Goal: Task Accomplishment & Management: Use online tool/utility

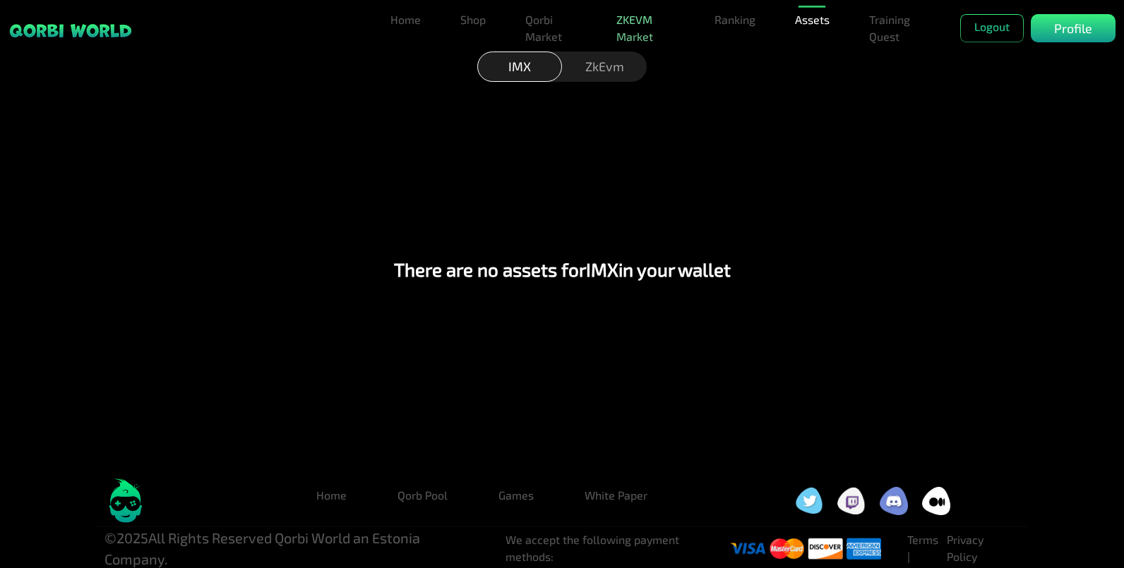
scroll to position [12, 0]
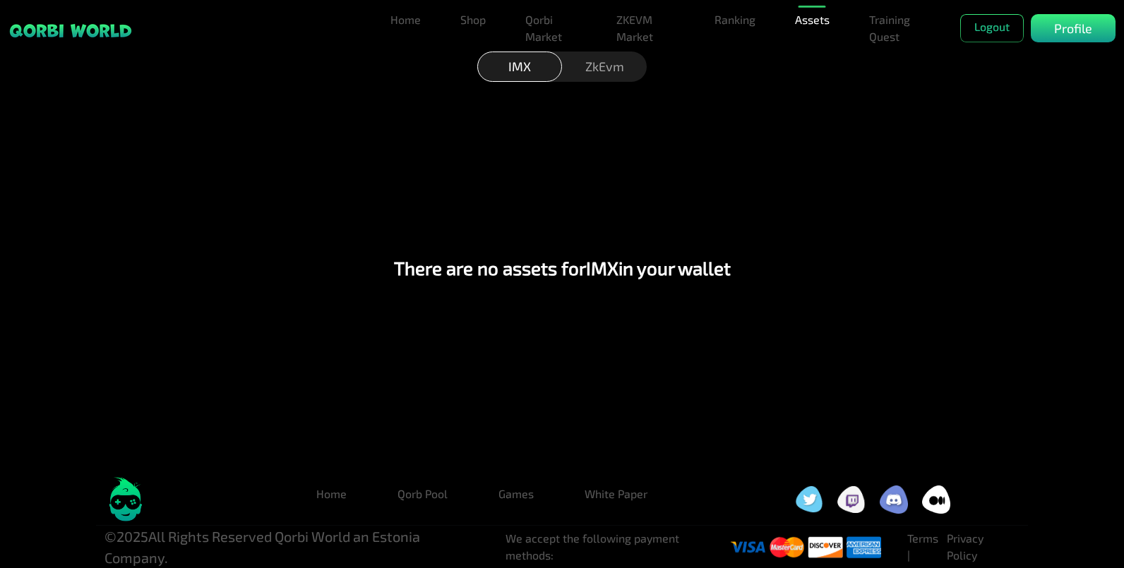
click at [602, 75] on div "ZkEvm" at bounding box center [604, 67] width 85 height 30
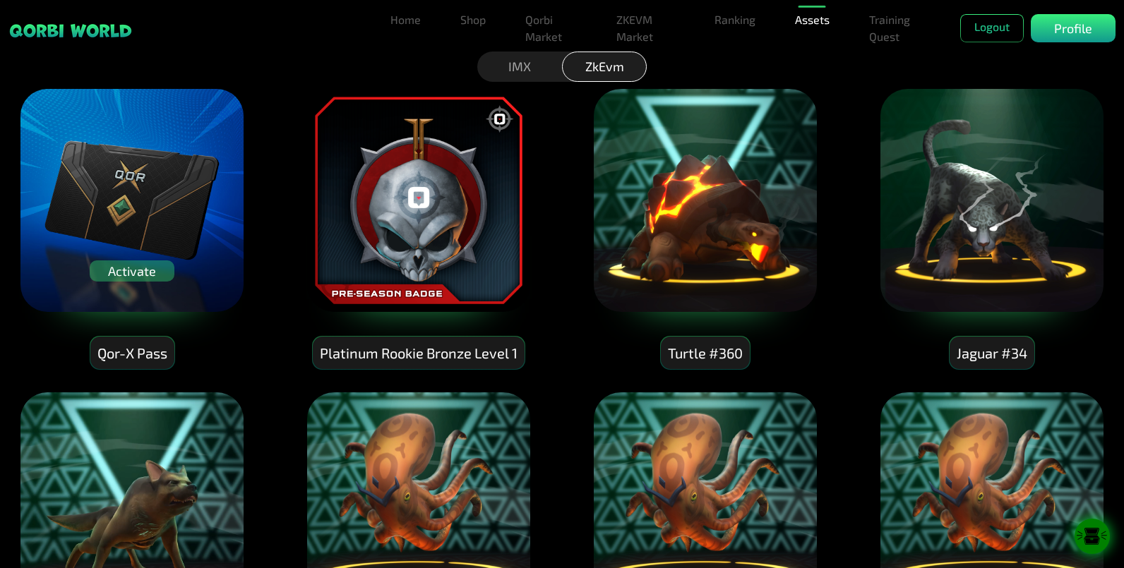
click at [145, 263] on div "Activate" at bounding box center [132, 270] width 85 height 21
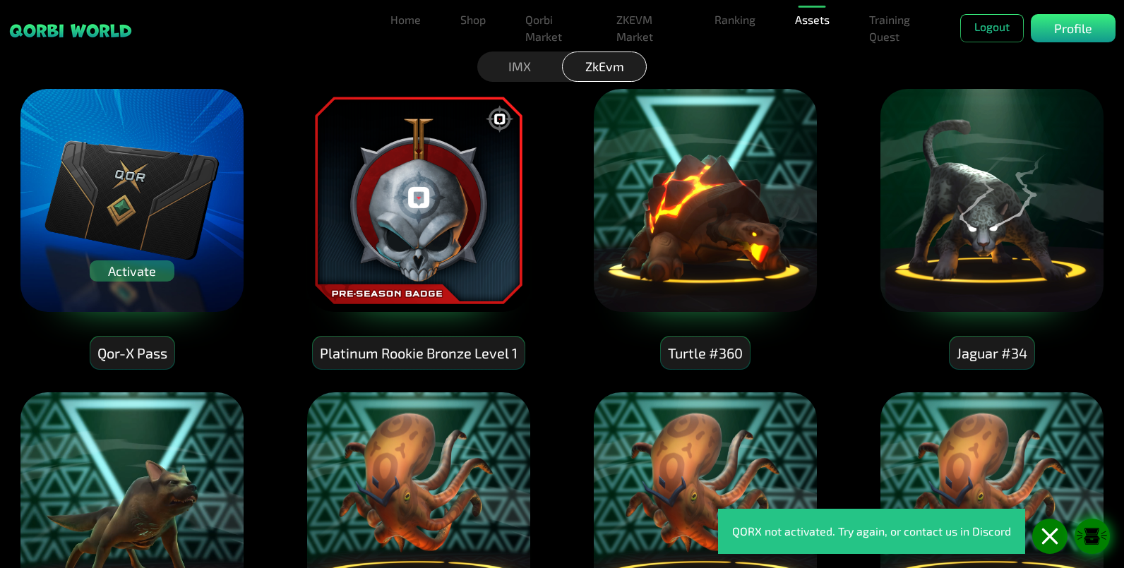
click at [1107, 532] on icon at bounding box center [1091, 537] width 35 height 18
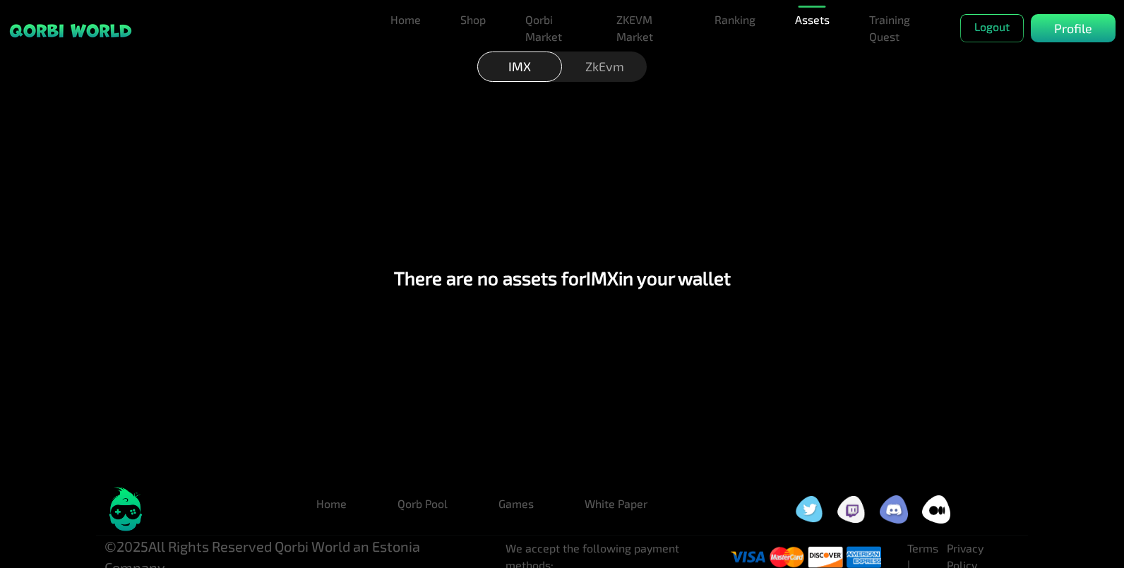
click at [586, 67] on div "ZkEvm" at bounding box center [604, 67] width 85 height 30
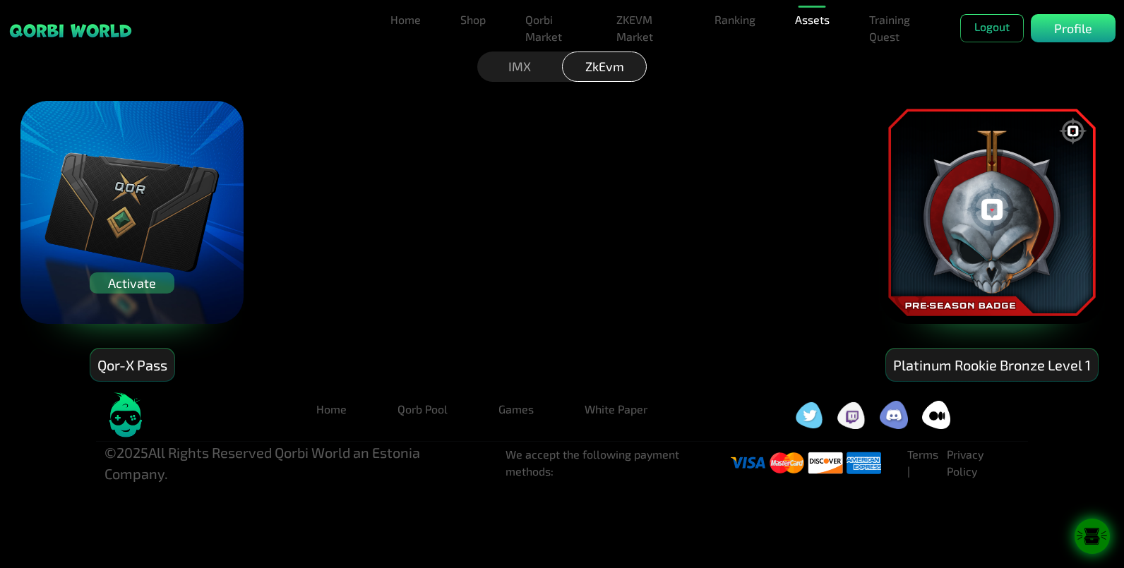
click at [217, 194] on img at bounding box center [132, 213] width 226 height 226
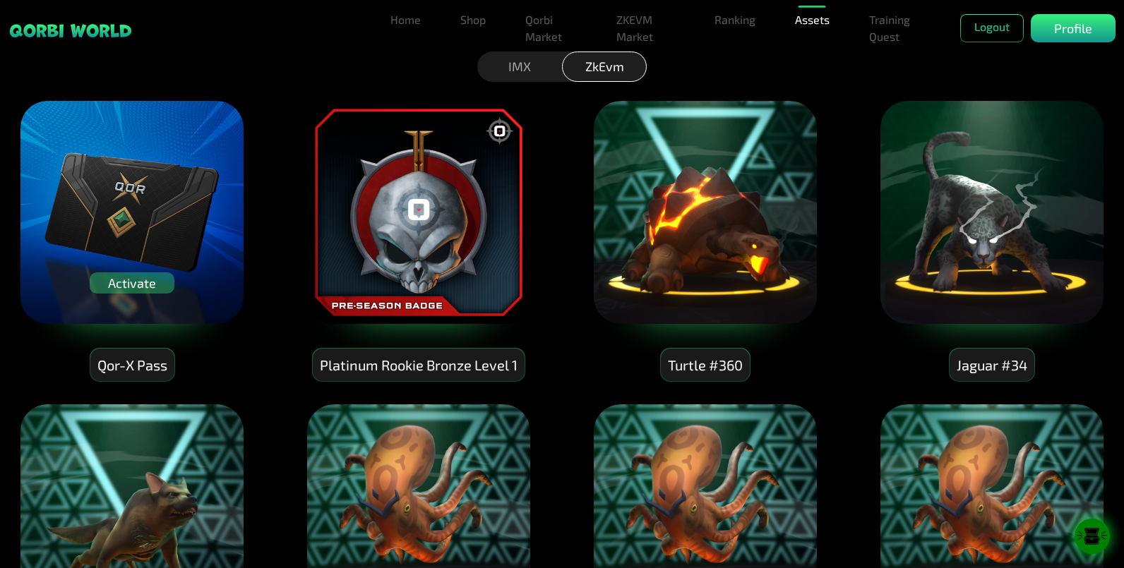
click at [1107, 537] on icon at bounding box center [1091, 537] width 35 height 18
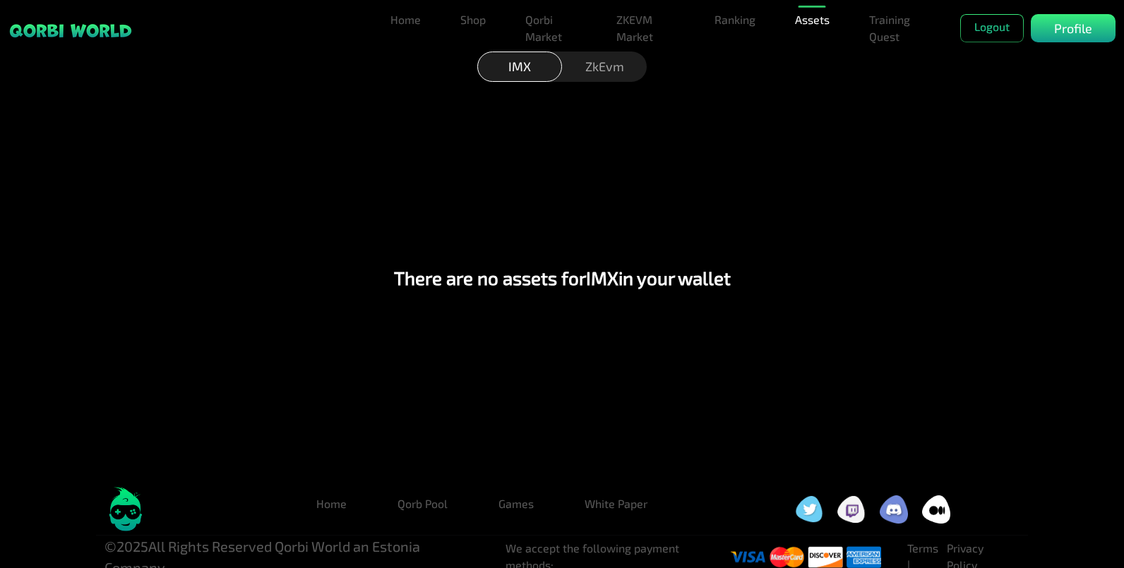
click at [604, 56] on div "ZkEvm" at bounding box center [604, 67] width 85 height 30
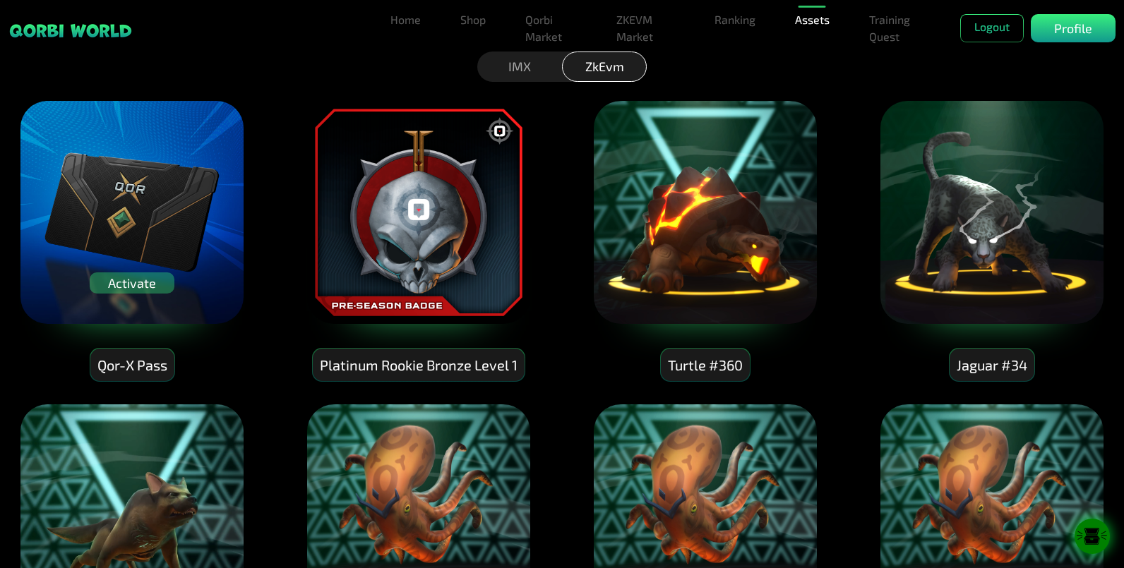
click at [152, 117] on img at bounding box center [132, 213] width 226 height 226
click at [40, 272] on img at bounding box center [132, 213] width 226 height 226
click at [163, 210] on img at bounding box center [132, 213] width 226 height 226
click at [176, 116] on img at bounding box center [132, 213] width 226 height 226
click at [215, 277] on img at bounding box center [132, 213] width 226 height 226
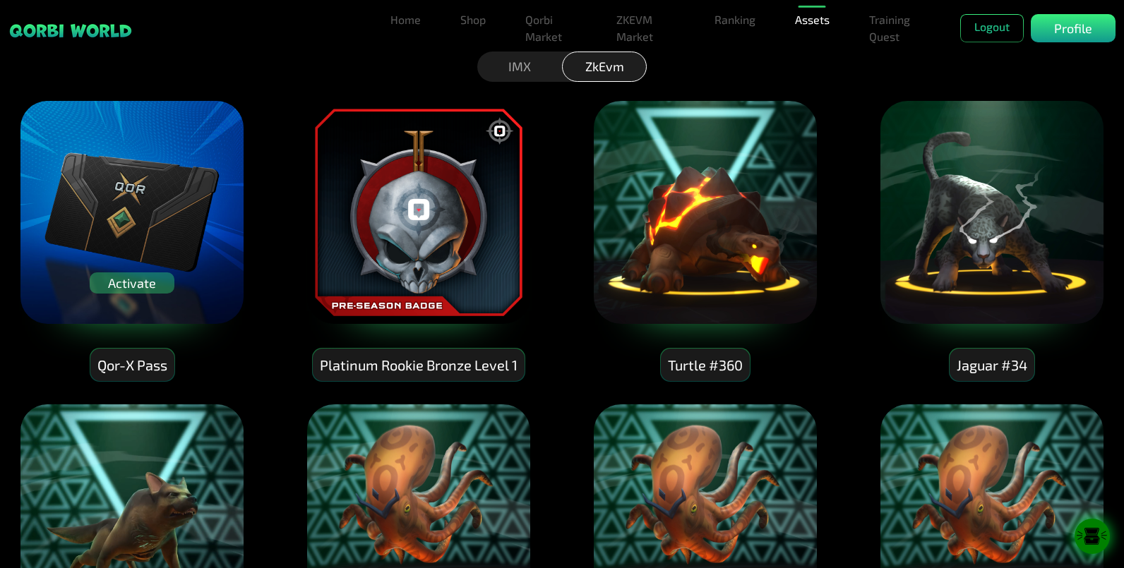
click at [143, 287] on div "Activate" at bounding box center [132, 282] width 85 height 21
click at [214, 290] on img at bounding box center [132, 213] width 226 height 226
click at [153, 146] on img at bounding box center [132, 213] width 226 height 226
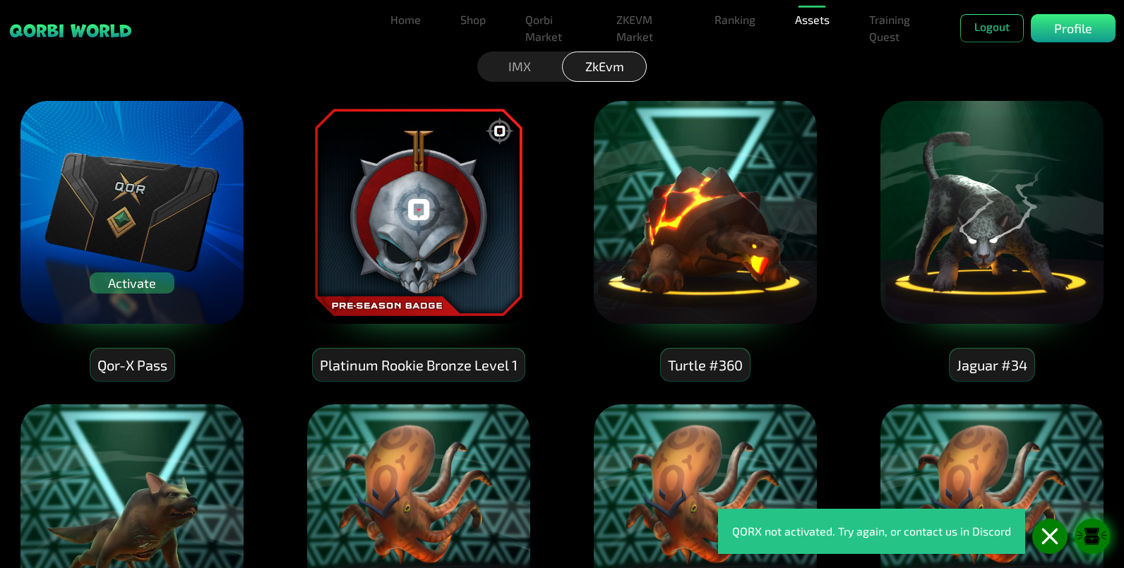
click at [53, 112] on img at bounding box center [132, 213] width 226 height 226
click at [42, 288] on img at bounding box center [132, 213] width 226 height 226
click at [206, 296] on img at bounding box center [132, 213] width 226 height 226
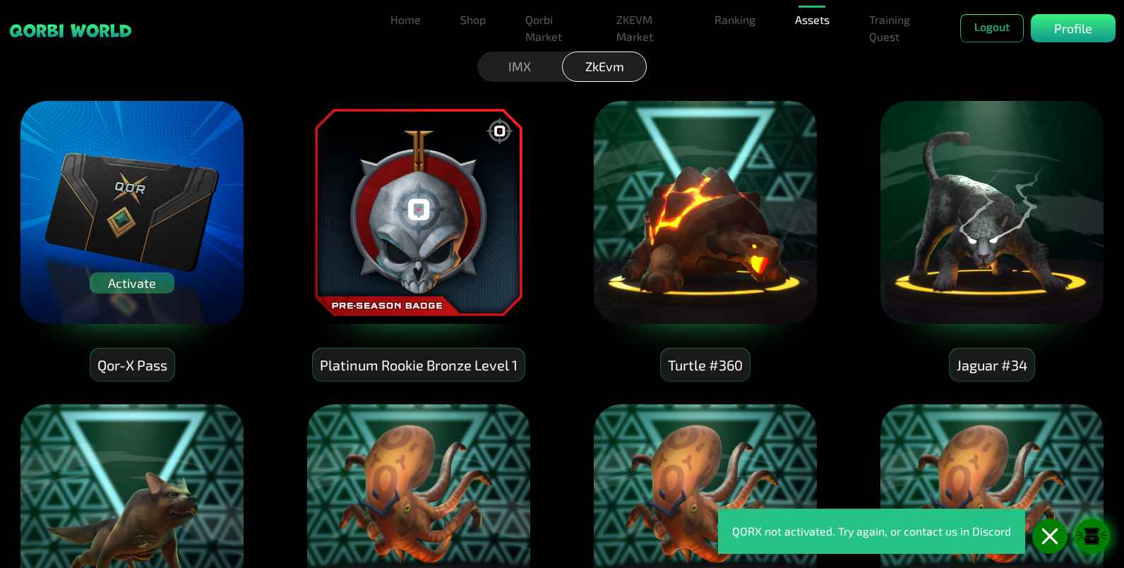
click at [198, 136] on img at bounding box center [132, 213] width 226 height 226
